Goal: Information Seeking & Learning: Learn about a topic

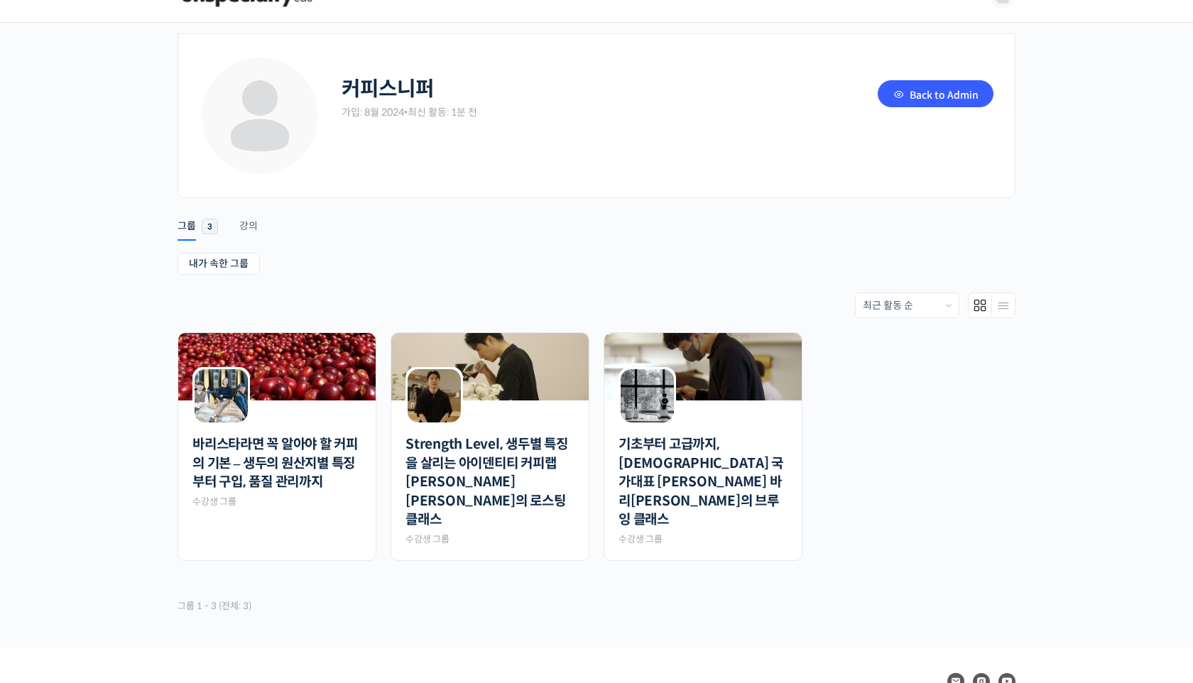
scroll to position [35, 0]
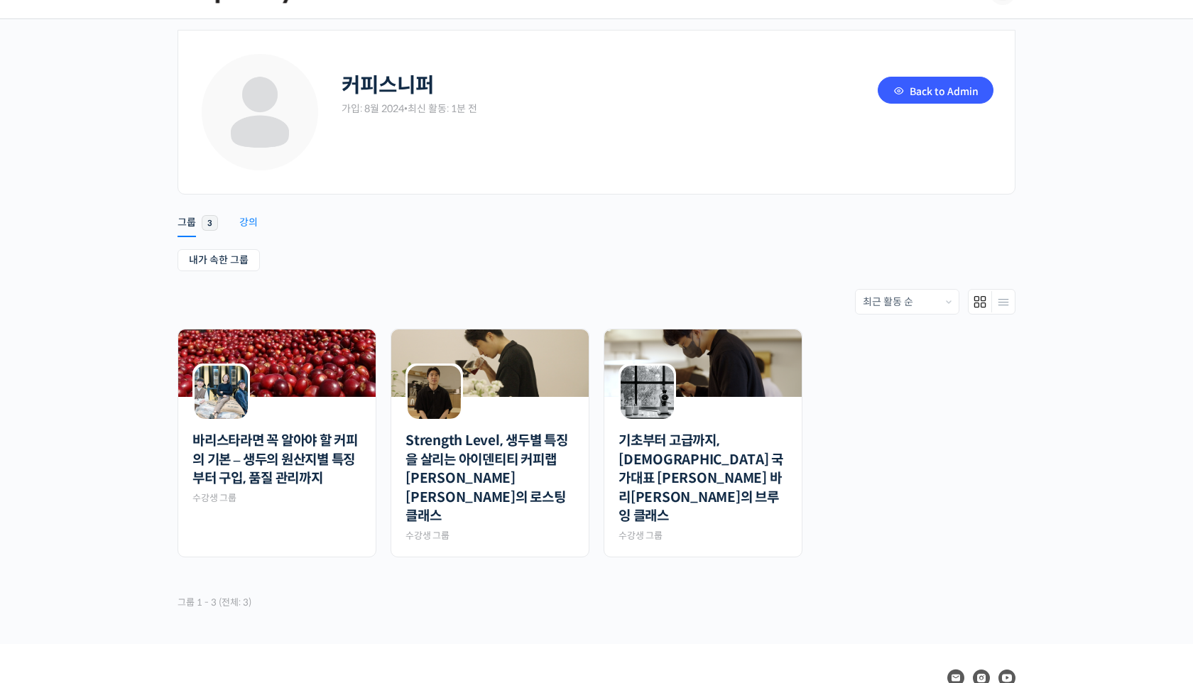
click at [252, 224] on div "강의" at bounding box center [248, 226] width 18 height 21
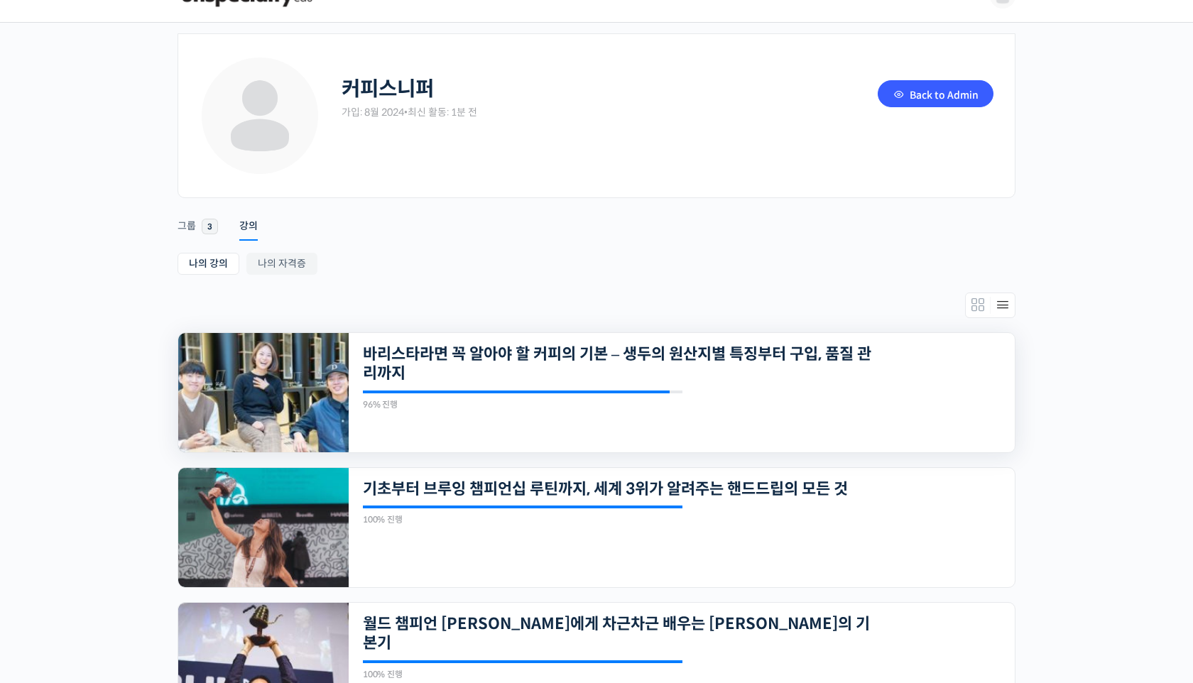
scroll to position [90, 0]
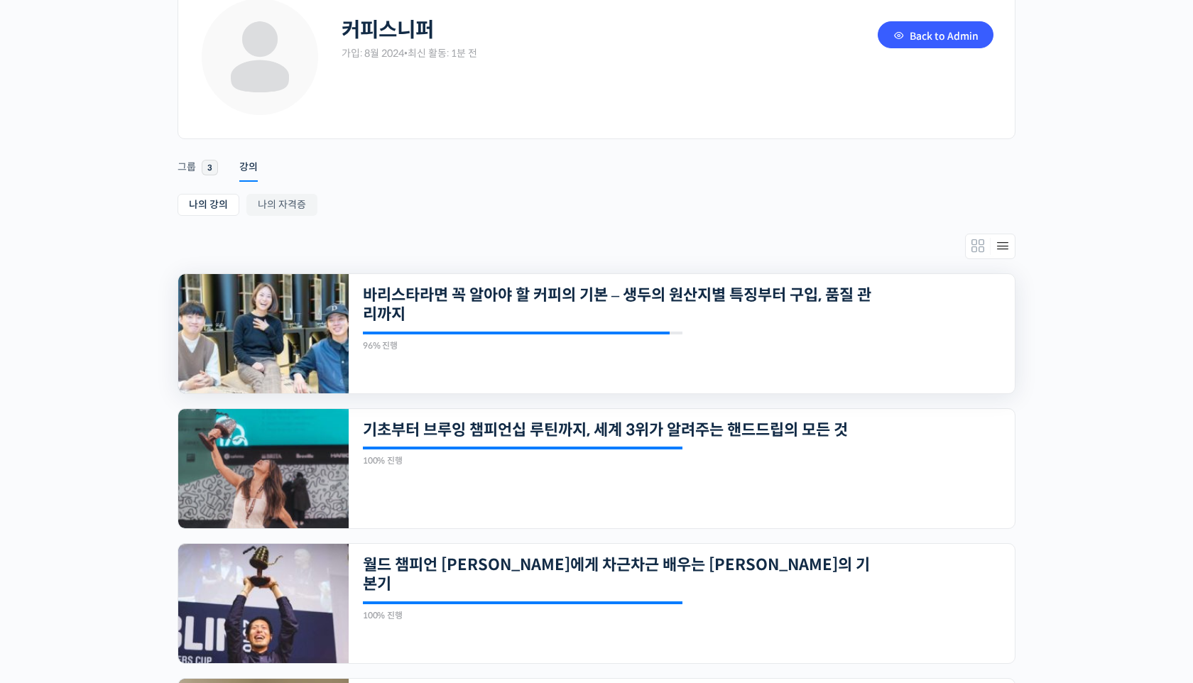
click at [283, 339] on img at bounding box center [263, 333] width 170 height 119
click at [282, 437] on img at bounding box center [263, 468] width 170 height 119
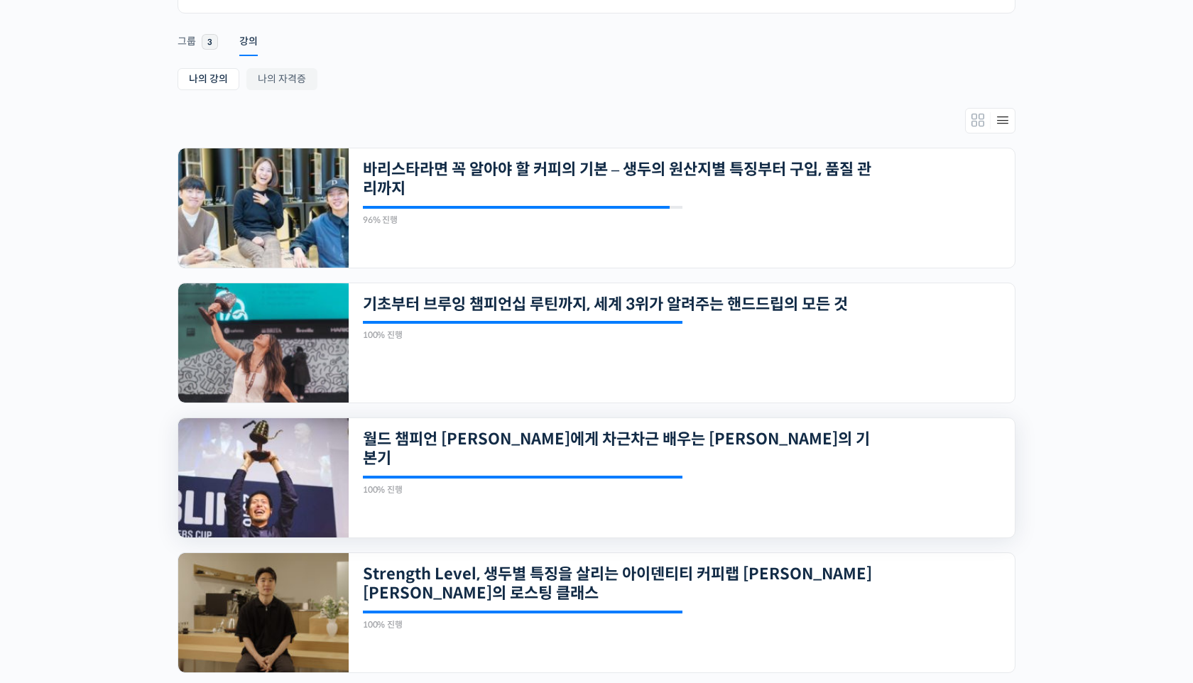
click at [267, 476] on img at bounding box center [263, 477] width 170 height 119
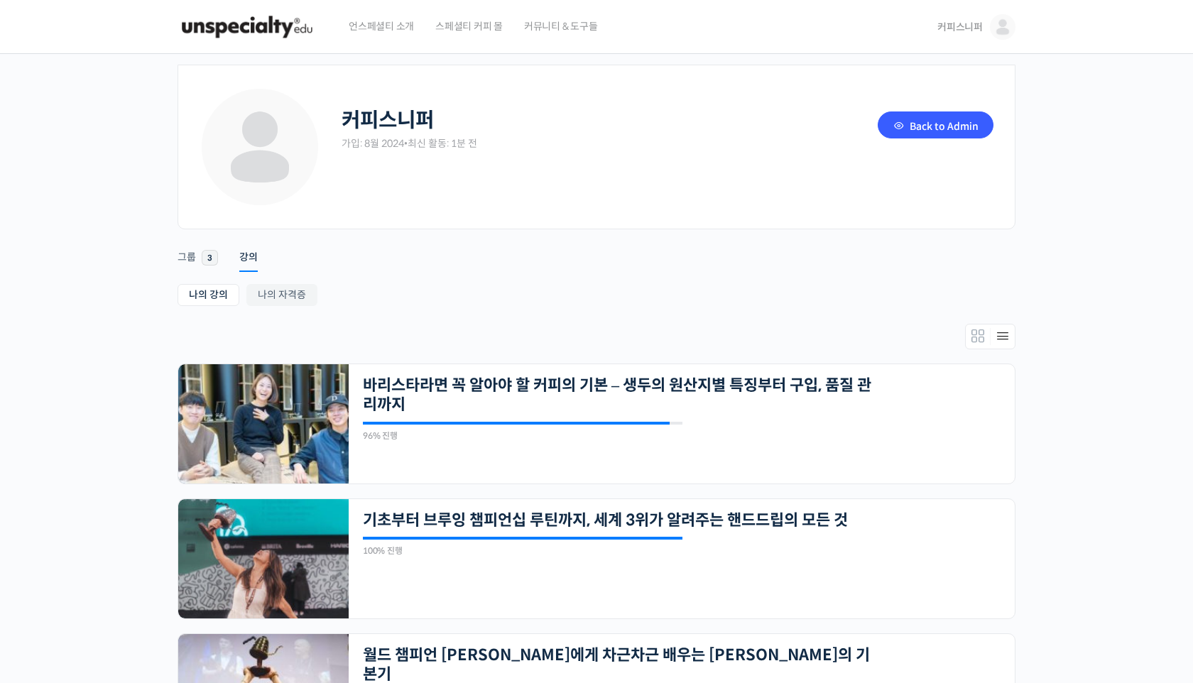
click at [938, 143] on div "Back to Admin" at bounding box center [932, 133] width 121 height 50
click at [929, 119] on link "Back to Admin" at bounding box center [935, 124] width 116 height 27
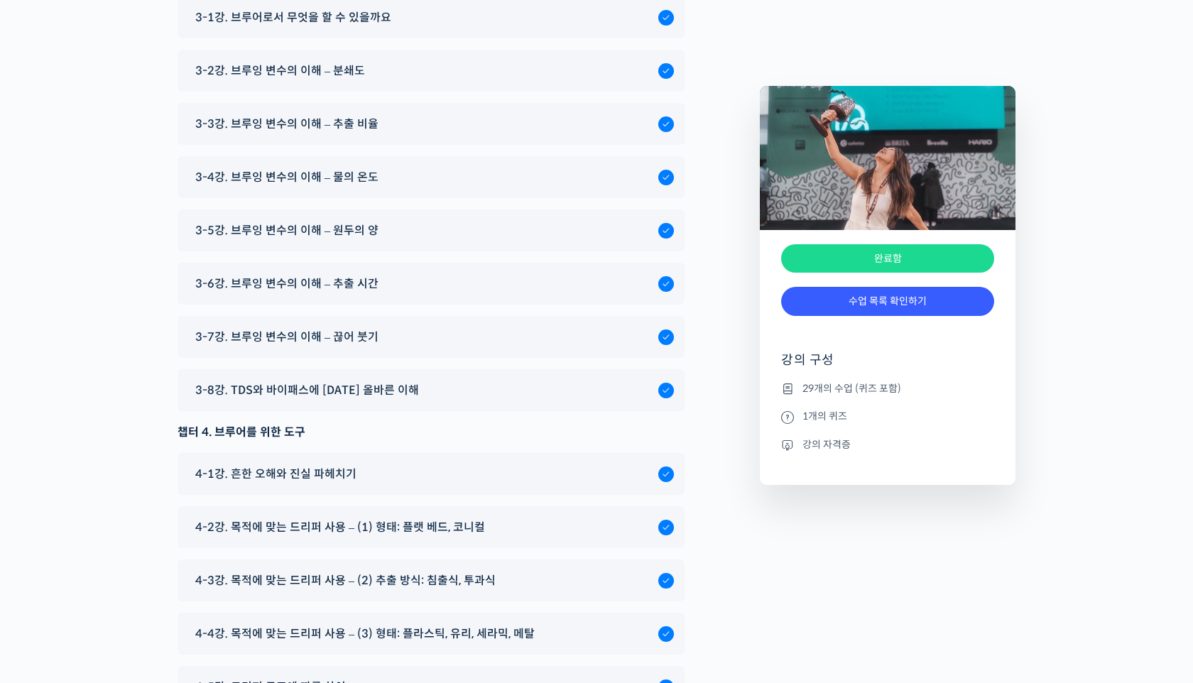
scroll to position [7978, 0]
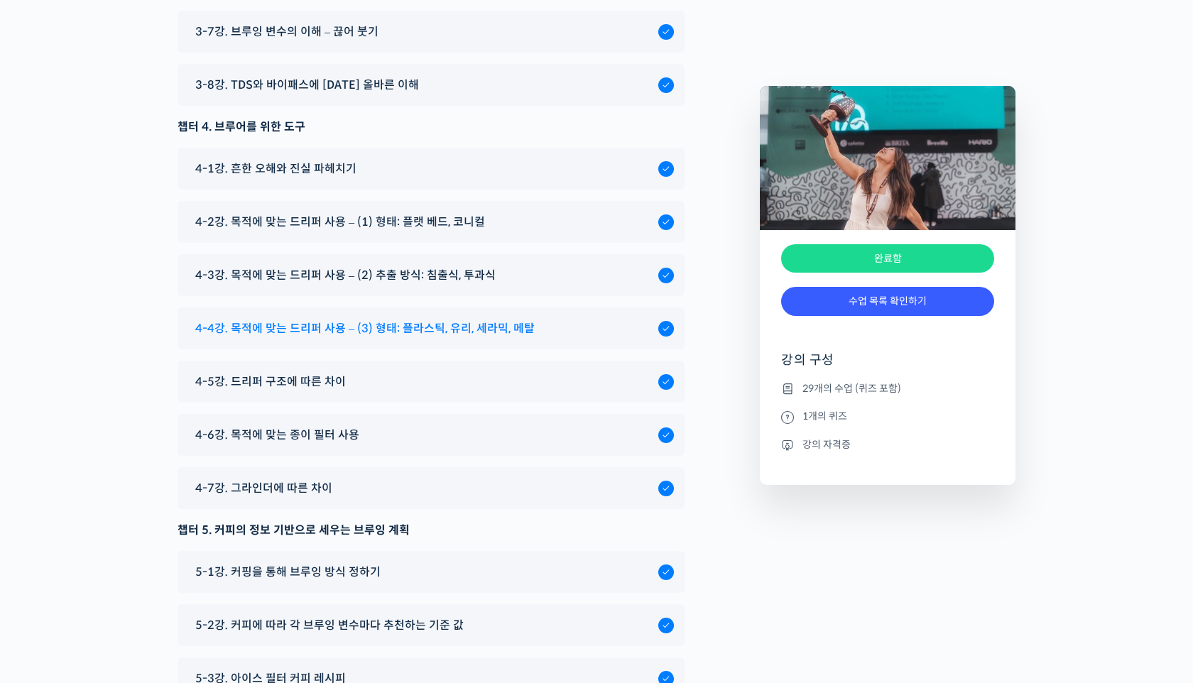
click at [432, 319] on span "4-4강. 목적에 맞는 드리퍼 사용 – (3) 형태: 플라스틱, 유리, 세라믹, 메탈" at bounding box center [364, 328] width 339 height 19
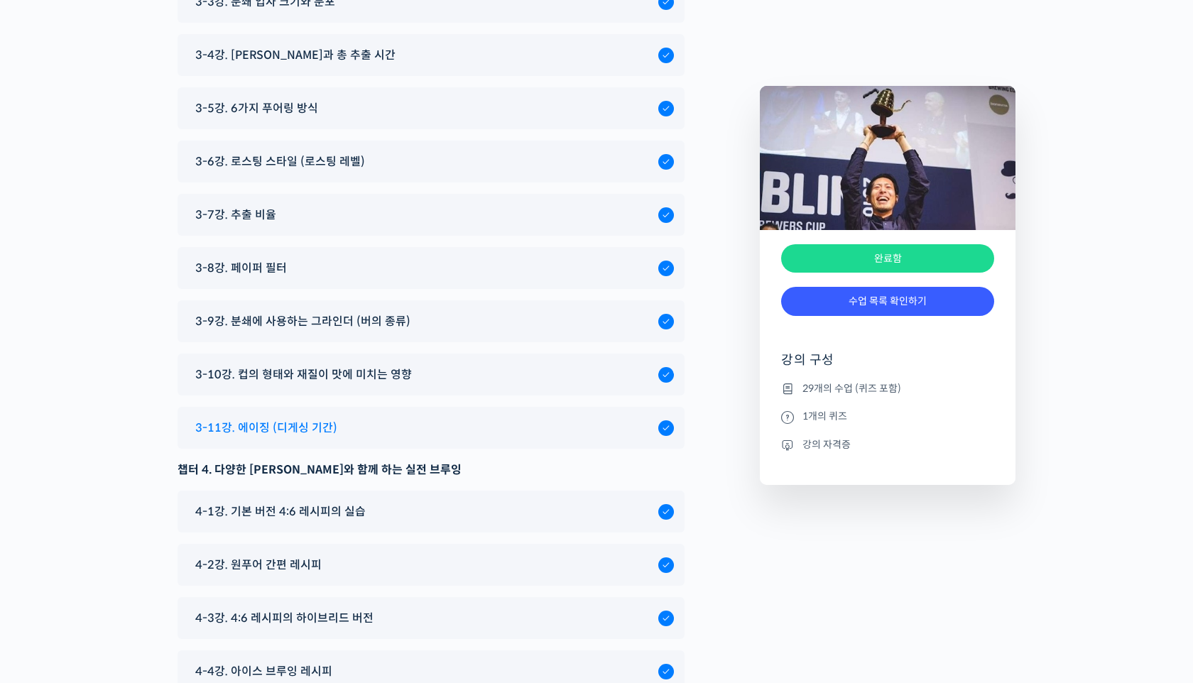
scroll to position [7102, 0]
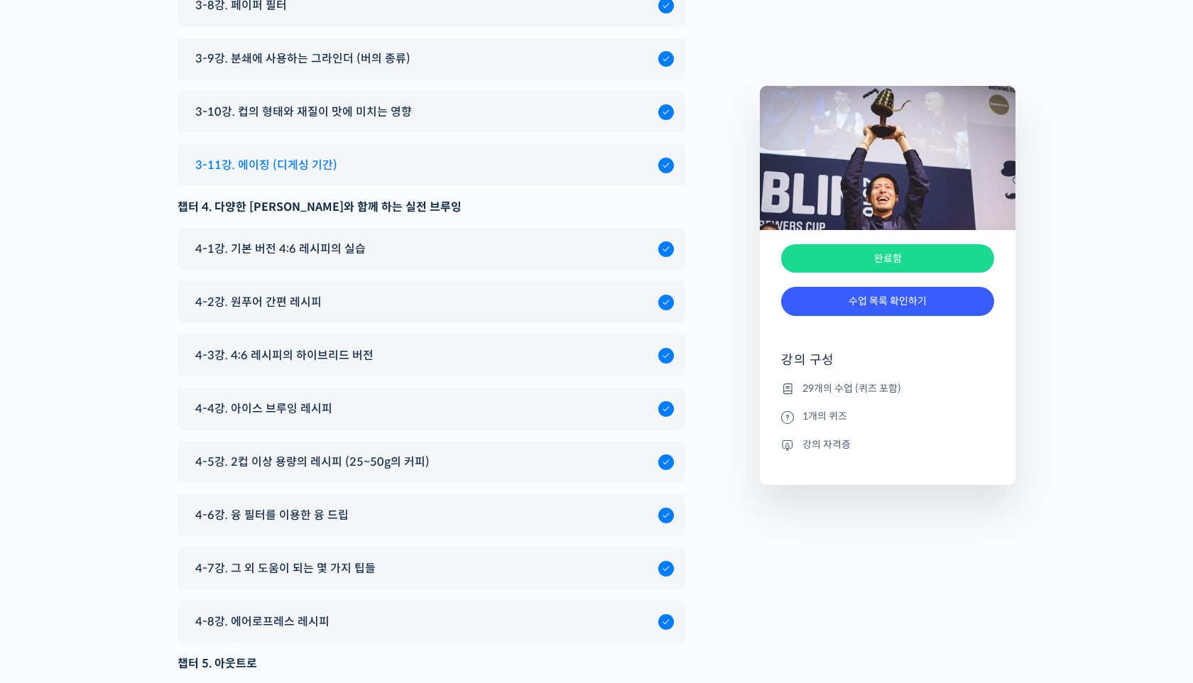
click at [353, 155] on div "3-11강. 에이징 (디게싱 기간)" at bounding box center [423, 164] width 470 height 19
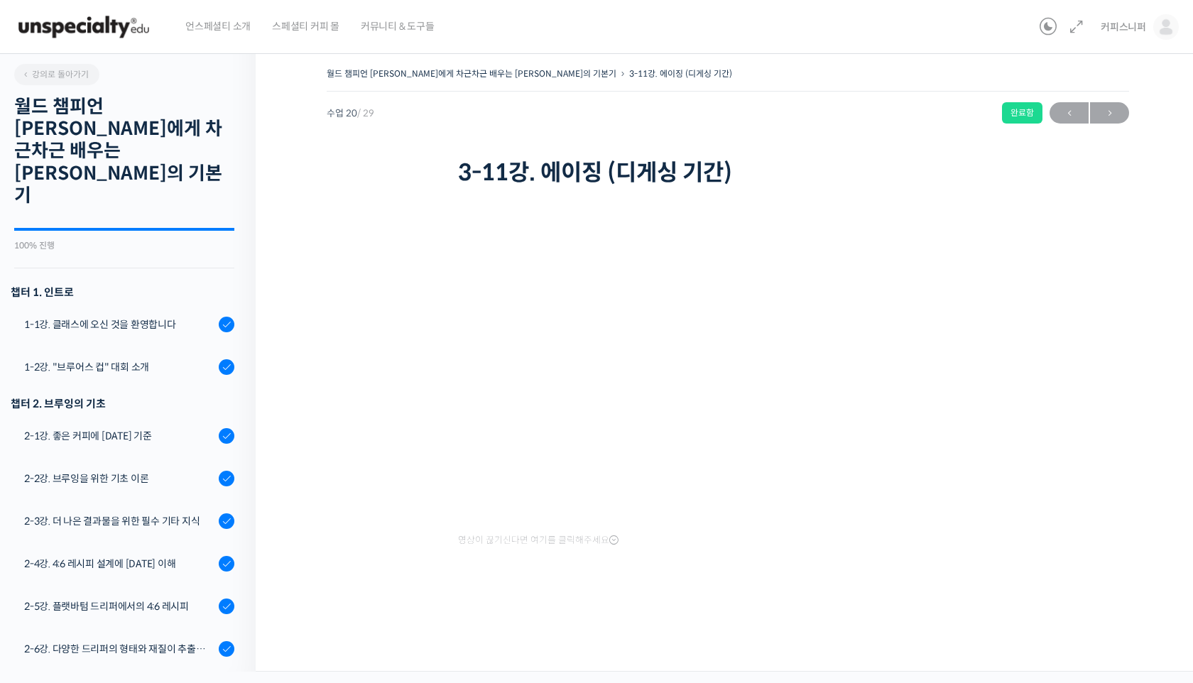
scroll to position [936, 0]
